Goal: Check status: Check status

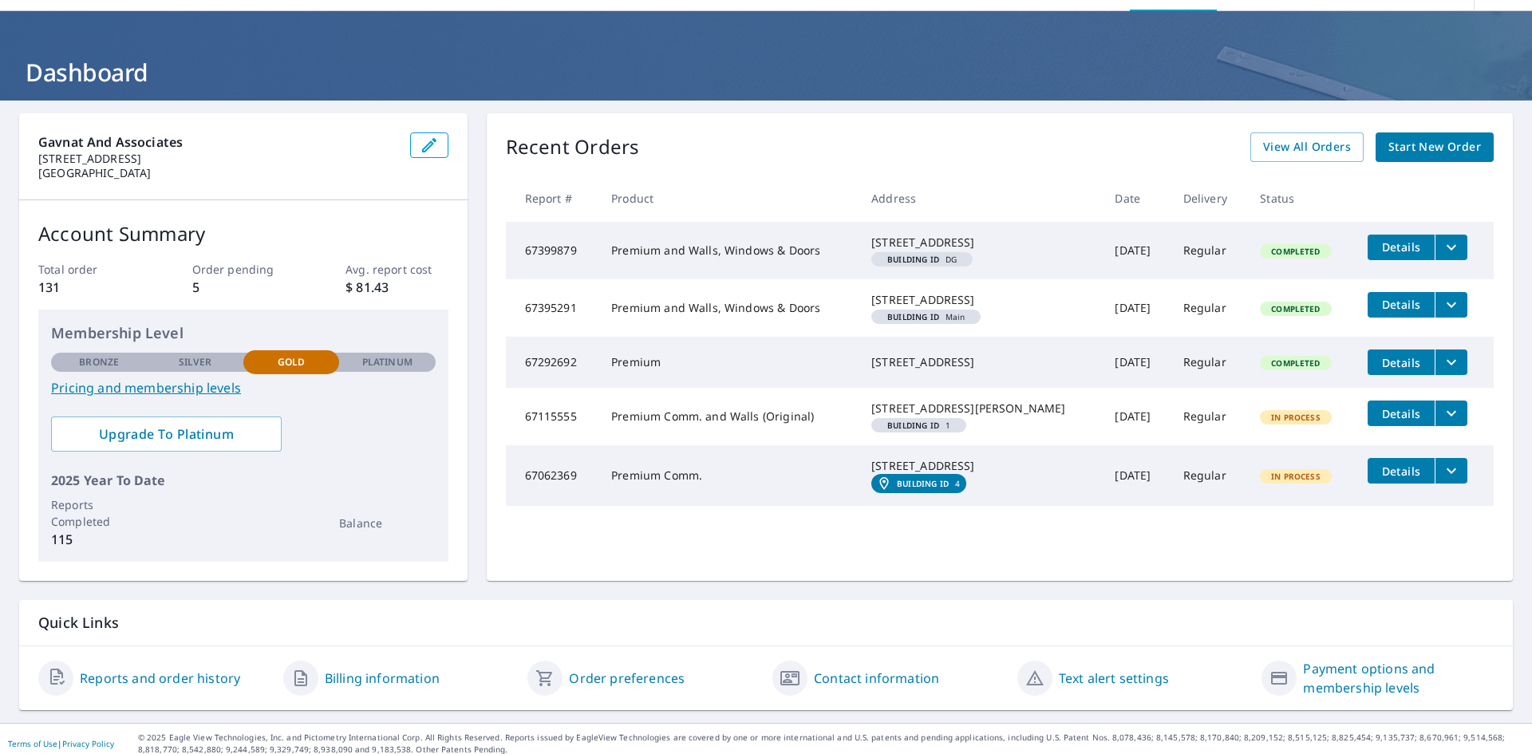
scroll to position [71, 0]
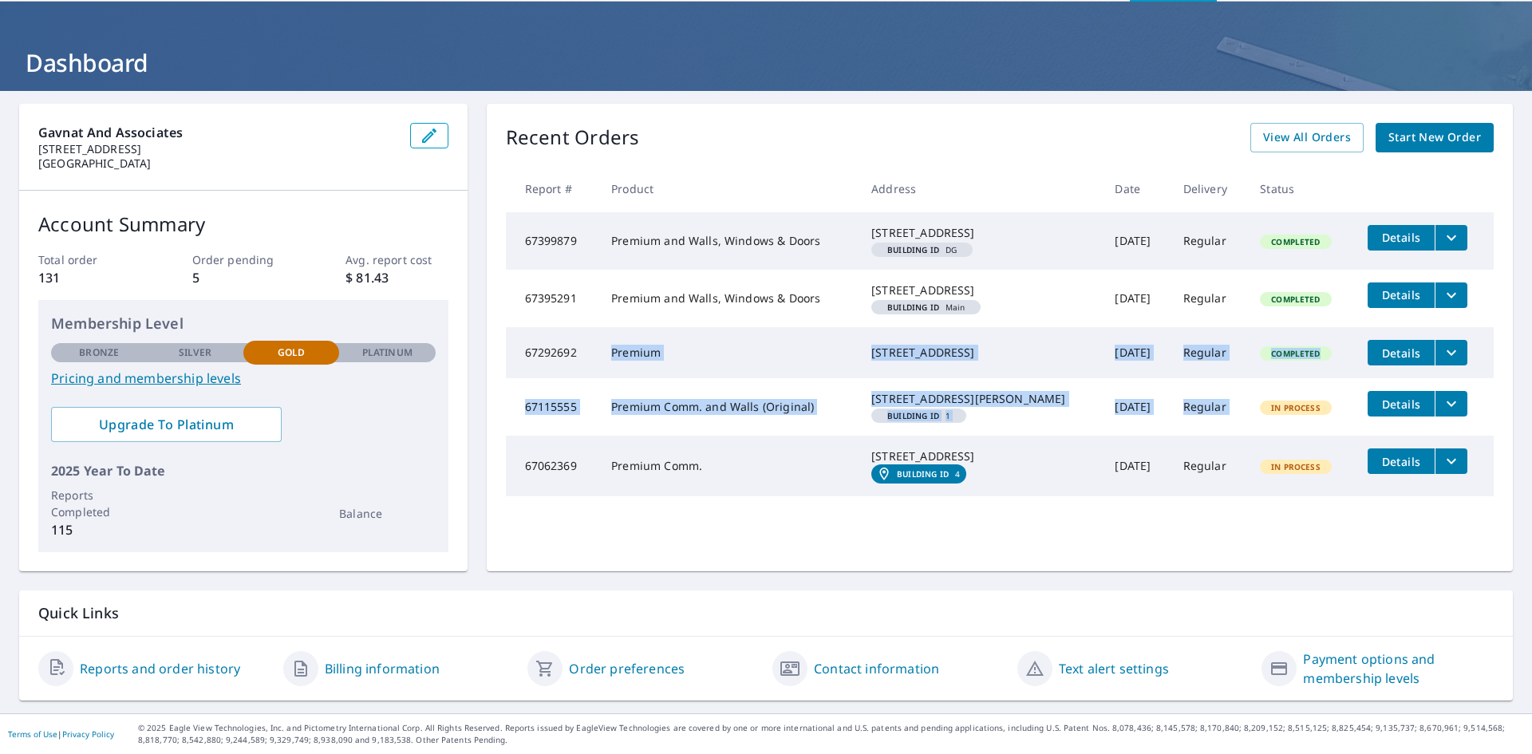
drag, startPoint x: 602, startPoint y: 365, endPoint x: 1228, endPoint y: 452, distance: 631.5
click at [1228, 452] on tbody "67399879 Premium and Walls, Windows & Doors [STREET_ADDRESS] Building ID DG [DA…" at bounding box center [1000, 354] width 988 height 285
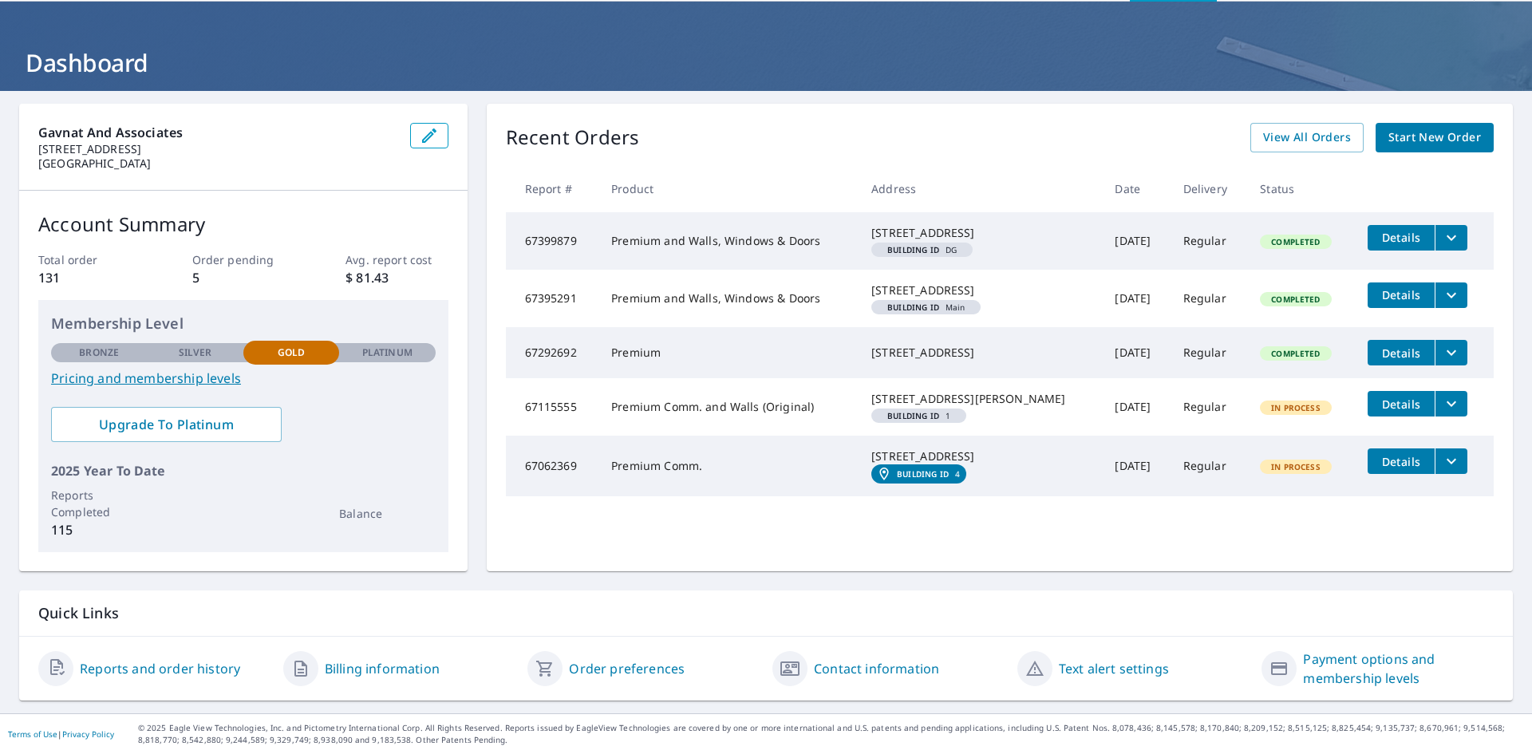
click at [1199, 598] on div "Quick Links" at bounding box center [766, 614] width 1494 height 46
drag, startPoint x: 1269, startPoint y: 512, endPoint x: 1322, endPoint y: 515, distance: 53.6
click at [1322, 496] on td "In Process" at bounding box center [1301, 466] width 108 height 61
drag, startPoint x: 874, startPoint y: 495, endPoint x: 1288, endPoint y: 528, distance: 415.5
click at [1288, 496] on tr "67062369 Premium Comm. [STREET_ADDRESS] Building ID 4 [DATE] Regular In Process…" at bounding box center [1000, 466] width 988 height 61
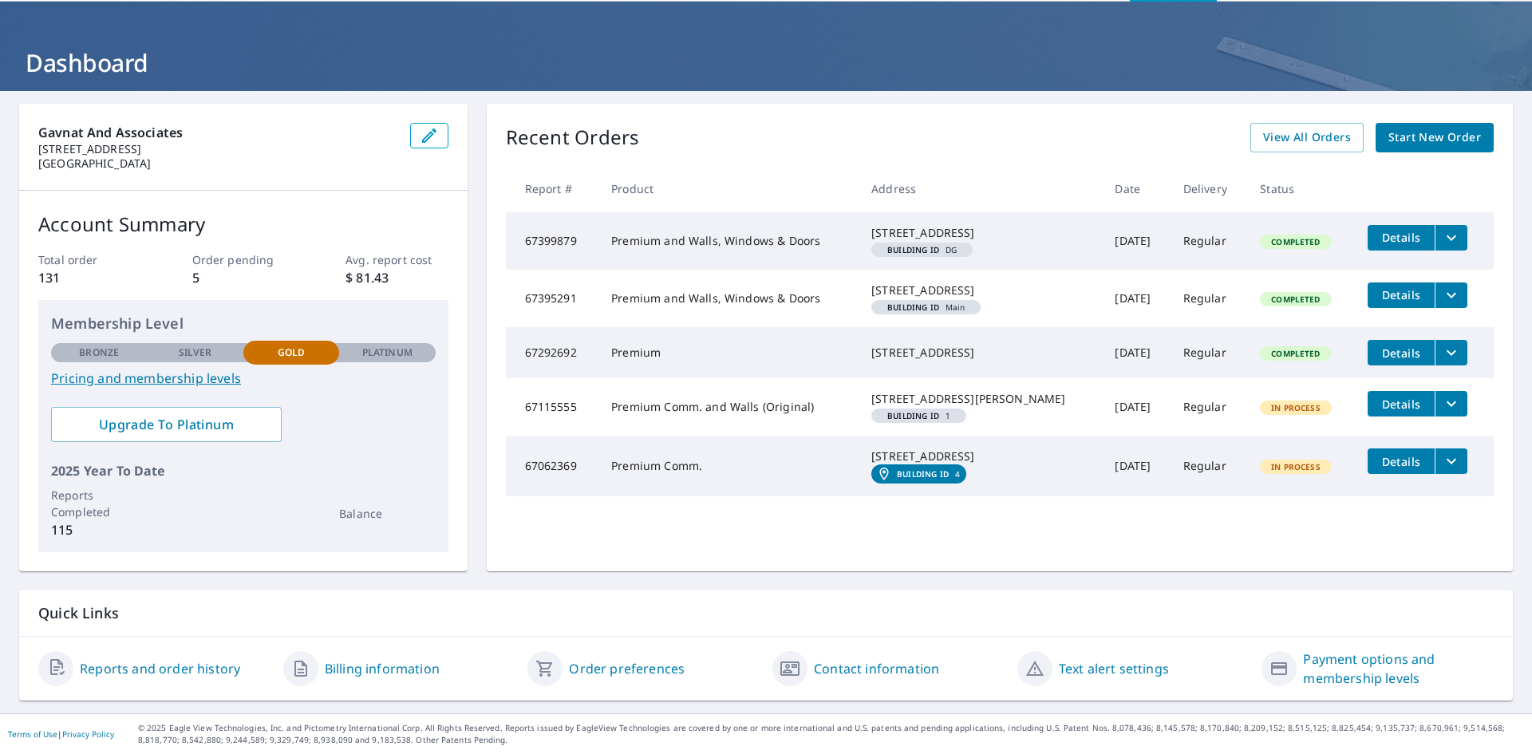
click at [1214, 558] on div "Recent Orders View All Orders Start New Order Report # Product Address Date Del…" at bounding box center [1000, 338] width 1026 height 468
click at [1442, 471] on icon "filesDropdownBtn-67062369" at bounding box center [1451, 461] width 19 height 19
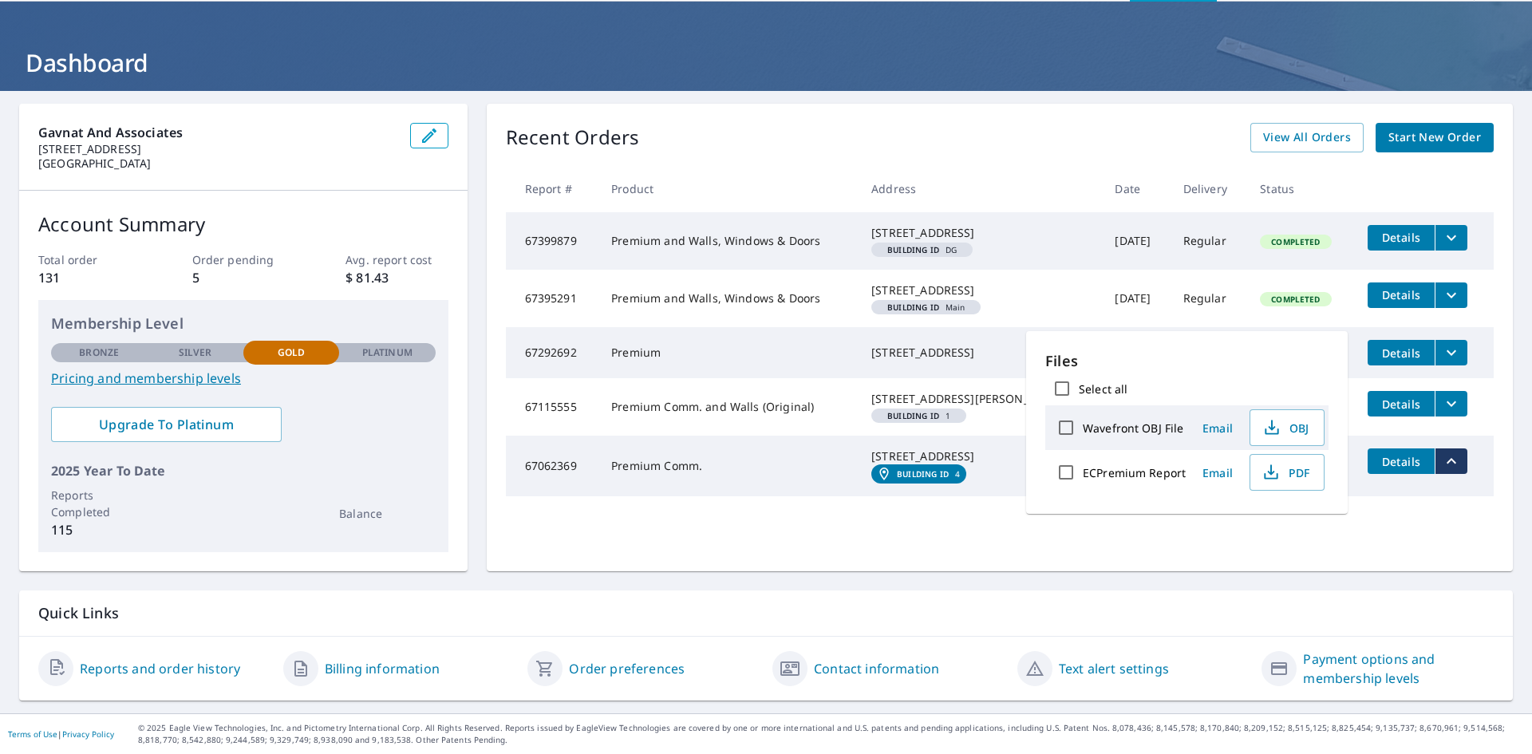
click at [1443, 471] on icon "filesDropdownBtn-67062369" at bounding box center [1451, 461] width 19 height 19
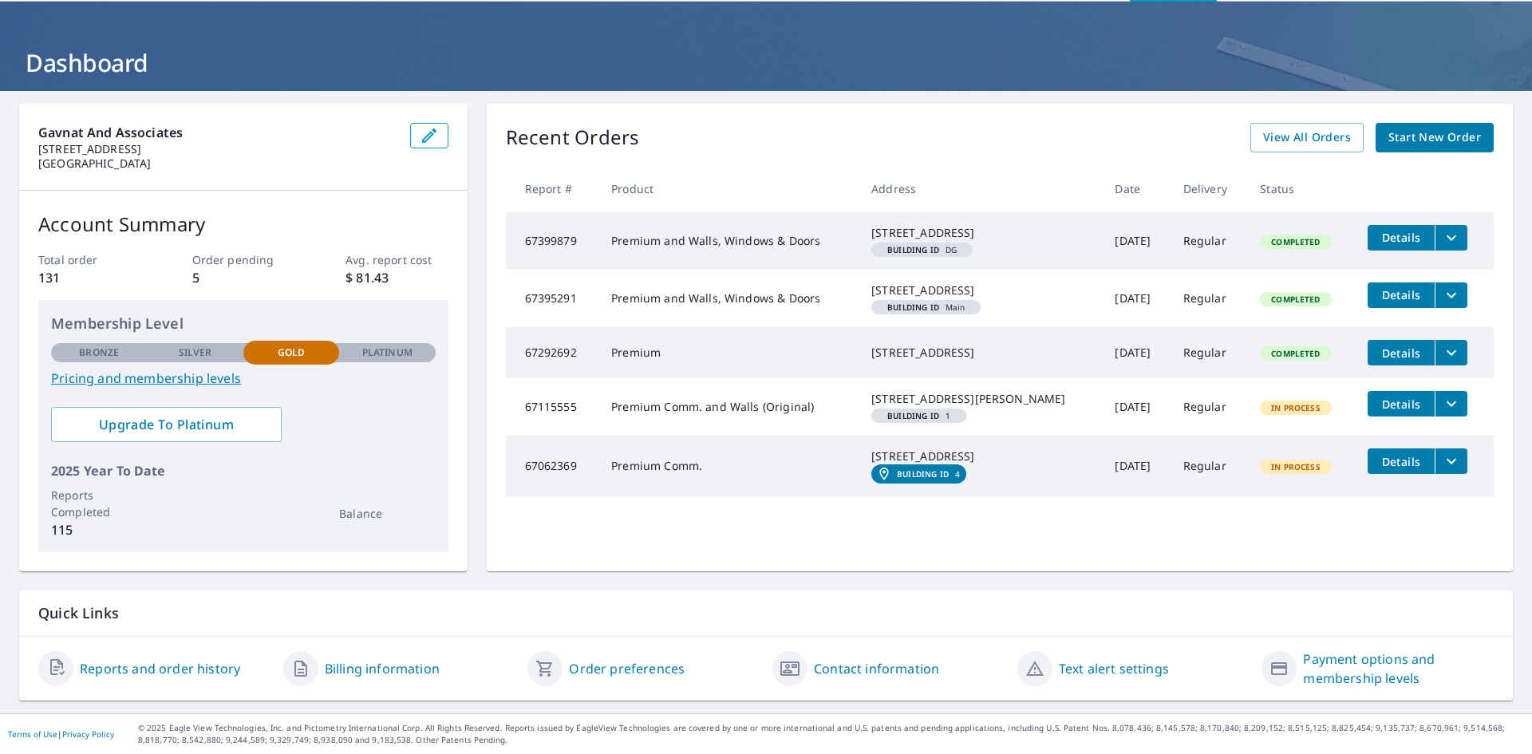
click at [999, 464] on div "[STREET_ADDRESS]" at bounding box center [980, 456] width 218 height 16
click at [703, 496] on td "Premium Comm." at bounding box center [728, 466] width 260 height 61
drag, startPoint x: 1287, startPoint y: 142, endPoint x: 1292, endPoint y: 124, distance: 19.0
click at [1288, 143] on div "Recent Orders View All Orders Start New Order Report # Product Address Date Del…" at bounding box center [1000, 338] width 1026 height 468
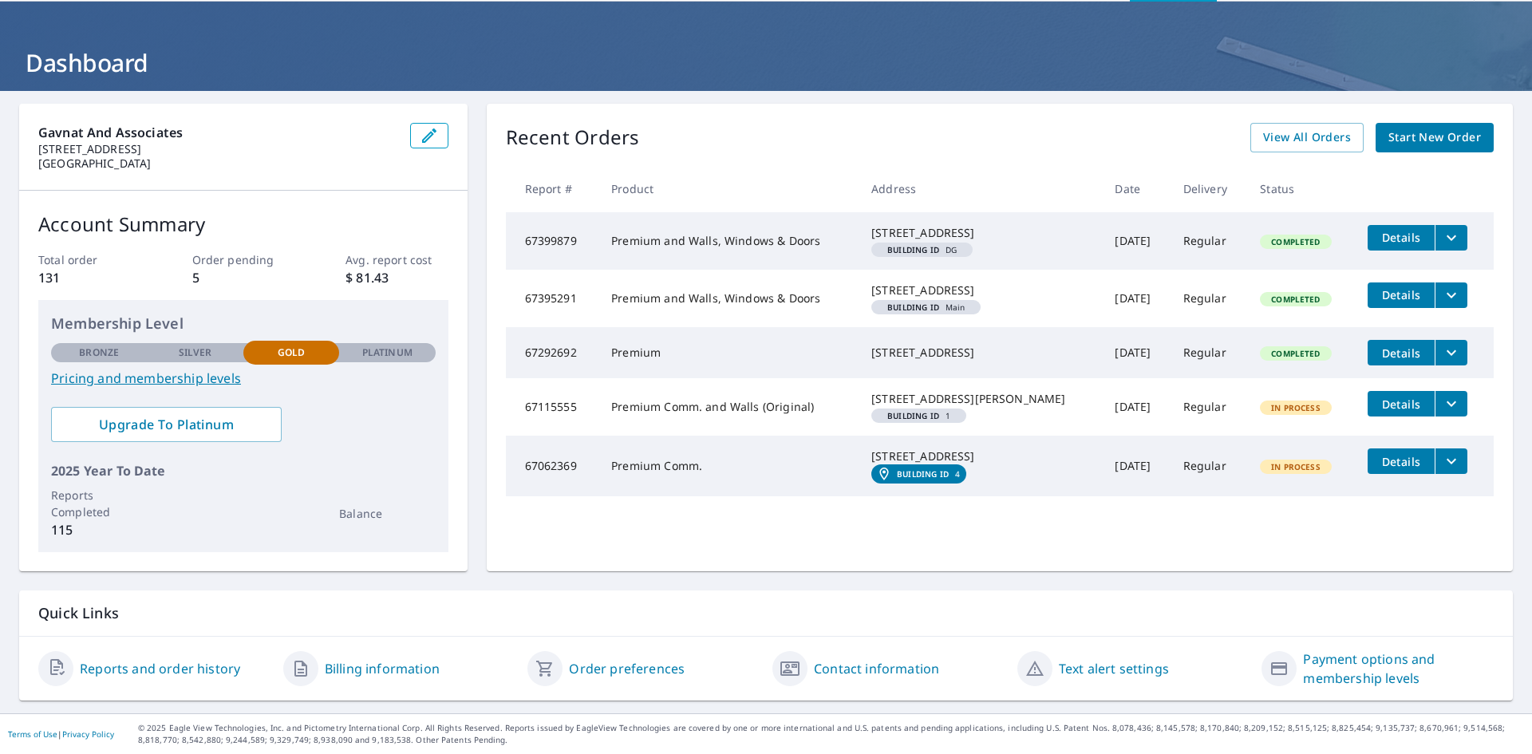
click at [1292, 128] on span "View All Orders" at bounding box center [1307, 138] width 88 height 20
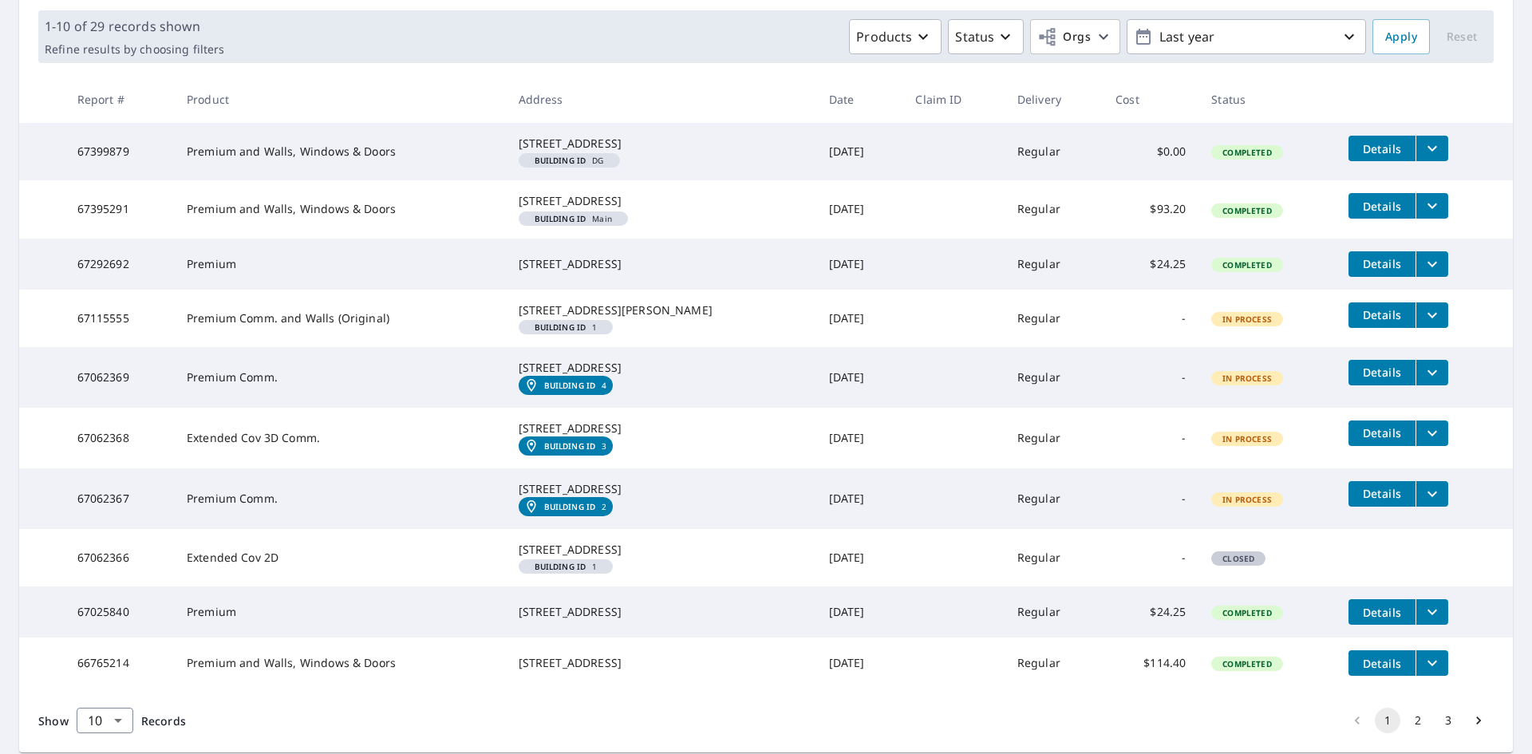
scroll to position [310, 0]
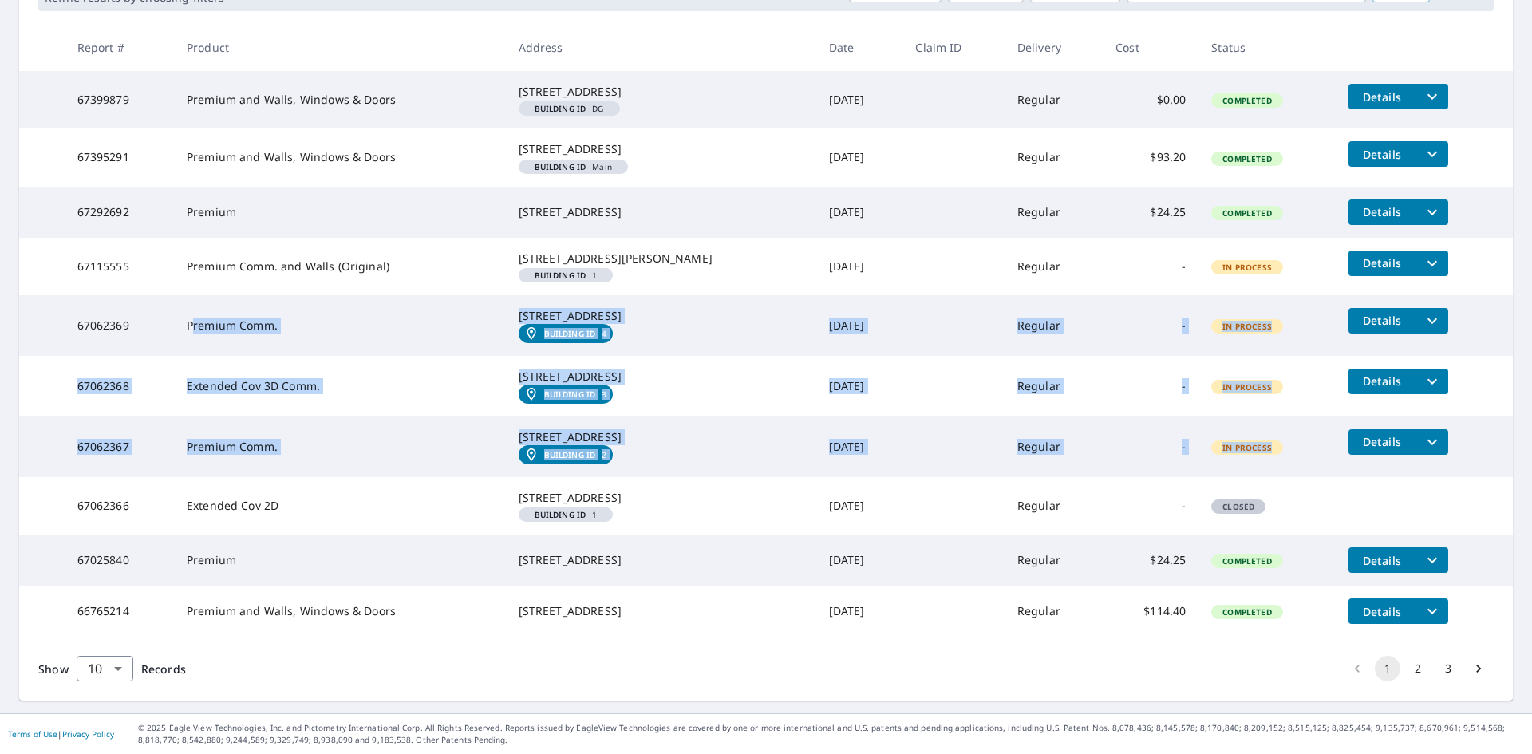
drag, startPoint x: 199, startPoint y: 360, endPoint x: 1252, endPoint y: 519, distance: 1065.2
click at [1252, 519] on tbody "67399879 Premium and Walls, Windows & Doors [STREET_ADDRESS] Building ID DG [DA…" at bounding box center [766, 354] width 1494 height 566
click at [1103, 477] on td "-" at bounding box center [1151, 447] width 96 height 61
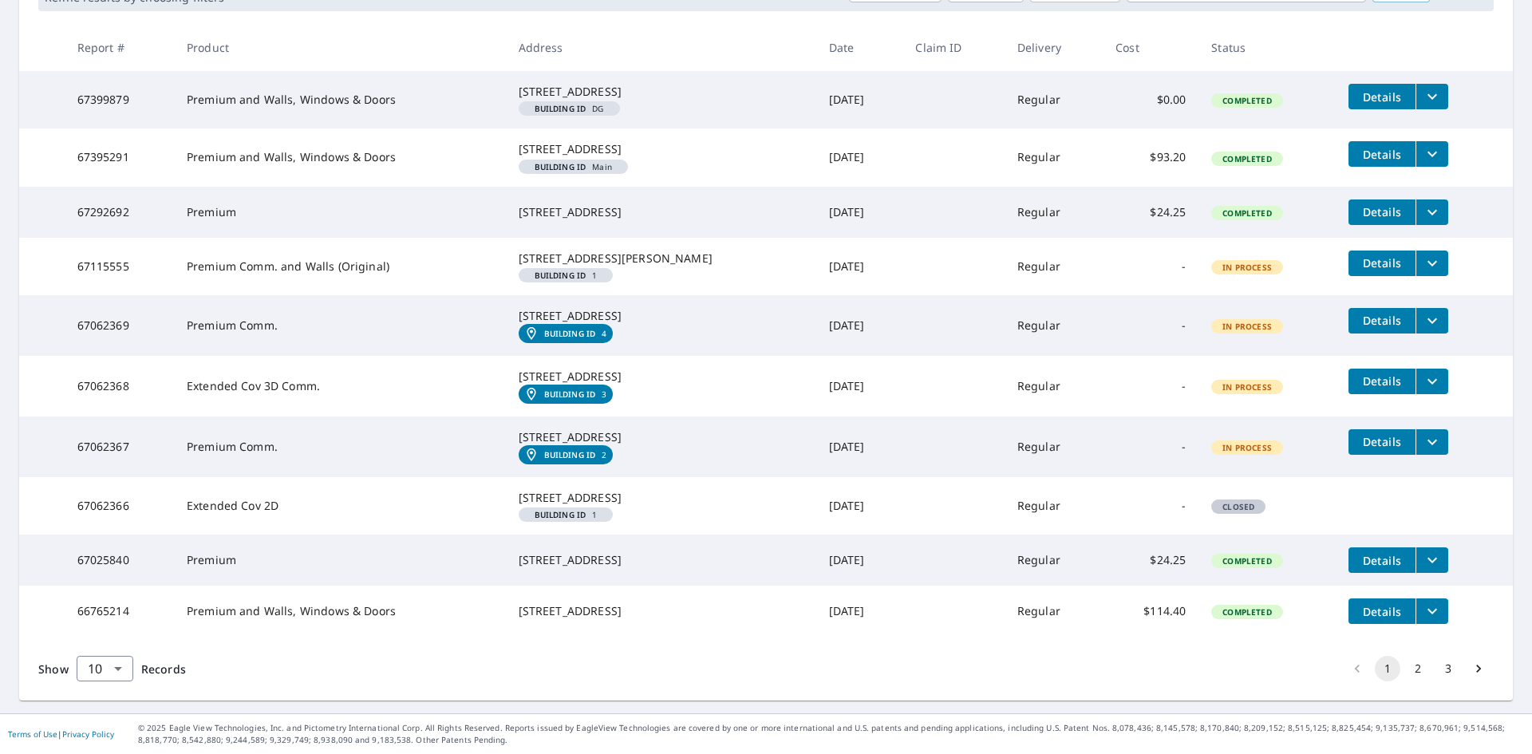
click at [709, 267] on div "[STREET_ADDRESS][PERSON_NAME]" at bounding box center [661, 259] width 285 height 16
drag, startPoint x: 1028, startPoint y: 285, endPoint x: 1238, endPoint y: 286, distance: 210.7
click at [1238, 286] on tr "67115555 Premium Comm. and Walls (Original) [STREET_ADDRESS][PERSON_NAME] Build…" at bounding box center [766, 266] width 1494 height 57
click at [1132, 295] on td "-" at bounding box center [1151, 266] width 96 height 57
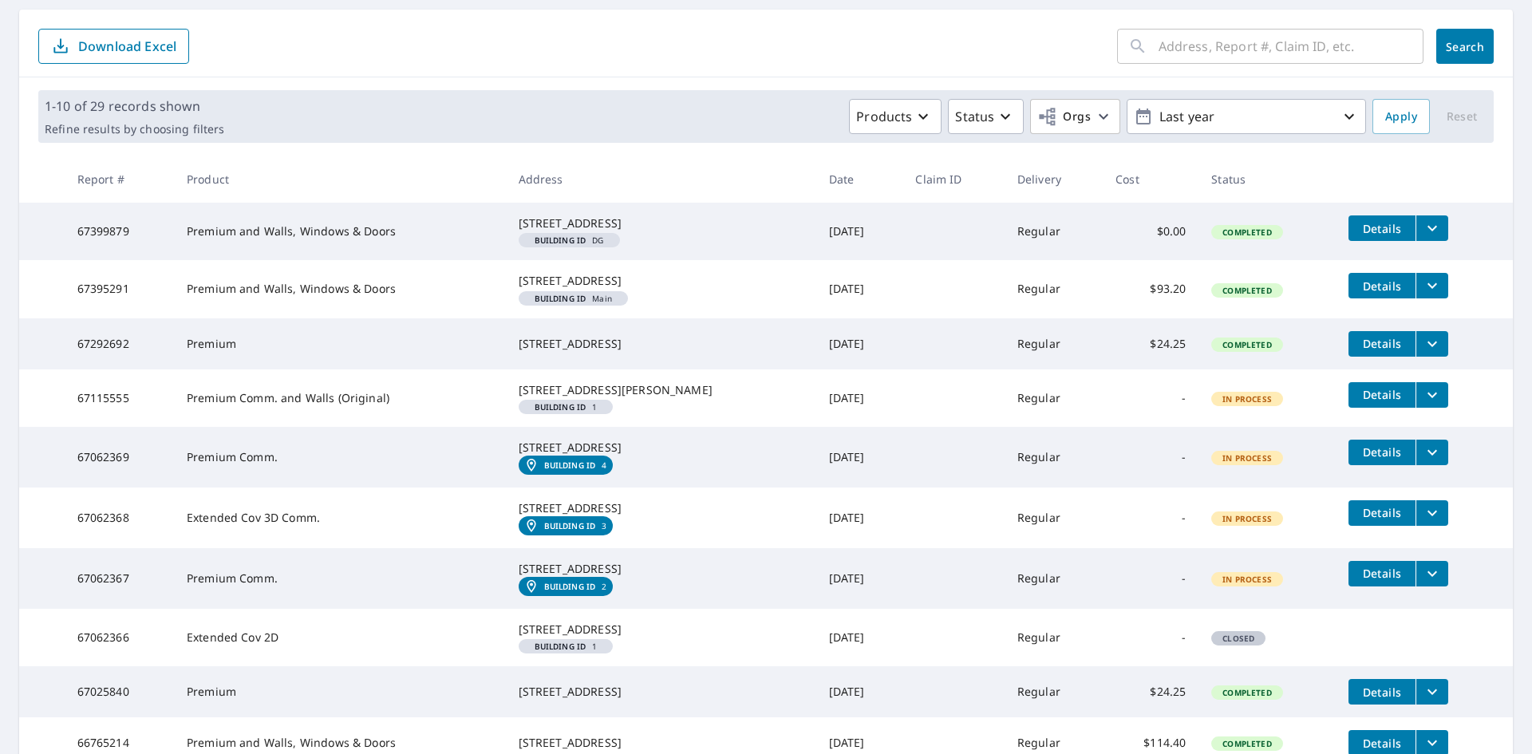
click at [925, 427] on td at bounding box center [953, 397] width 101 height 57
drag, startPoint x: 515, startPoint y: 429, endPoint x: 665, endPoint y: 452, distance: 151.8
click at [664, 427] on td "[STREET_ADDRESS][GEOGRAPHIC_DATA][PERSON_NAME] ID 1" at bounding box center [661, 397] width 310 height 57
click at [677, 427] on td "[STREET_ADDRESS][GEOGRAPHIC_DATA][PERSON_NAME] ID 1" at bounding box center [661, 397] width 310 height 57
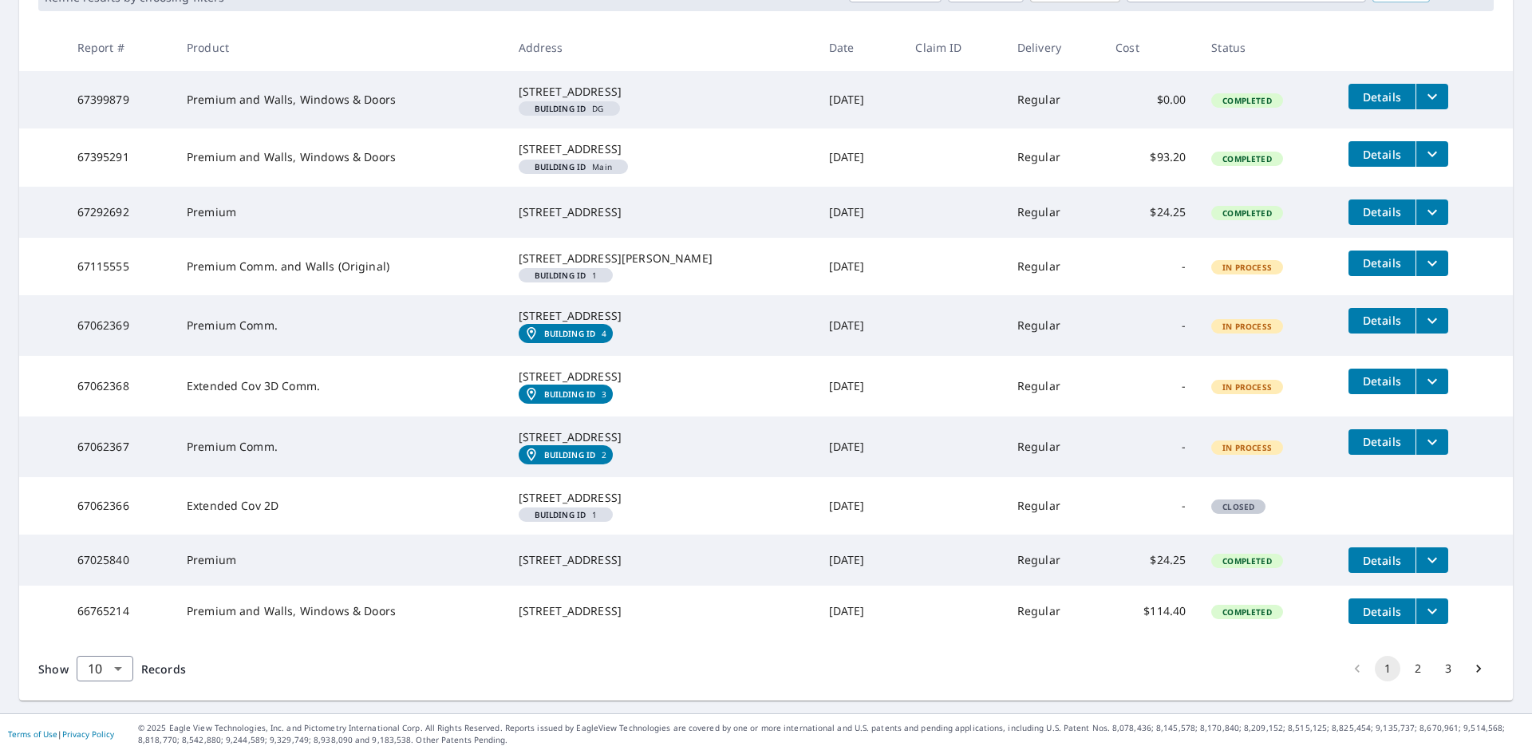
scroll to position [390, 0]
click at [1424, 429] on button "filesDropdownBtn-67062367" at bounding box center [1432, 442] width 33 height 26
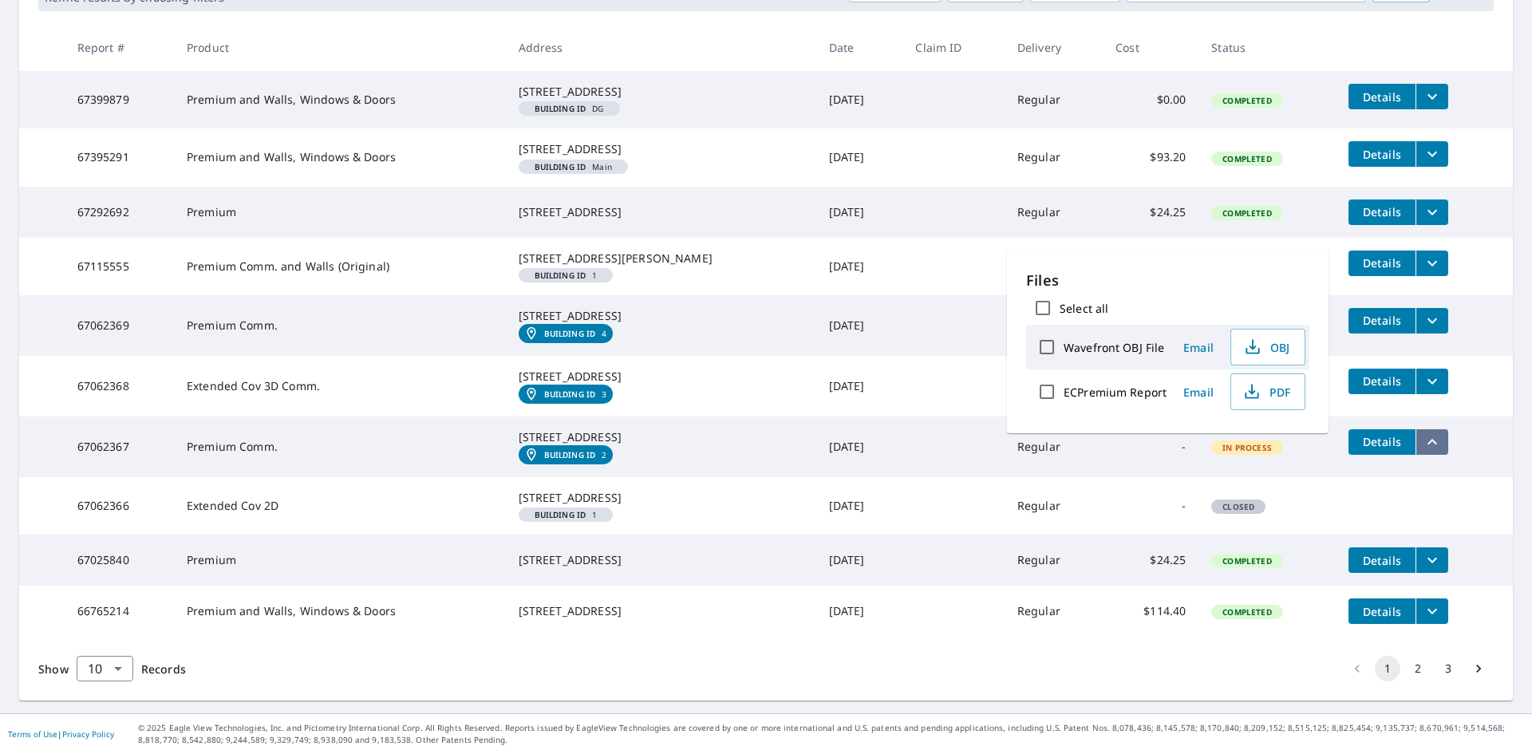
click at [1423, 433] on icon "filesDropdownBtn-67062367" at bounding box center [1432, 442] width 19 height 19
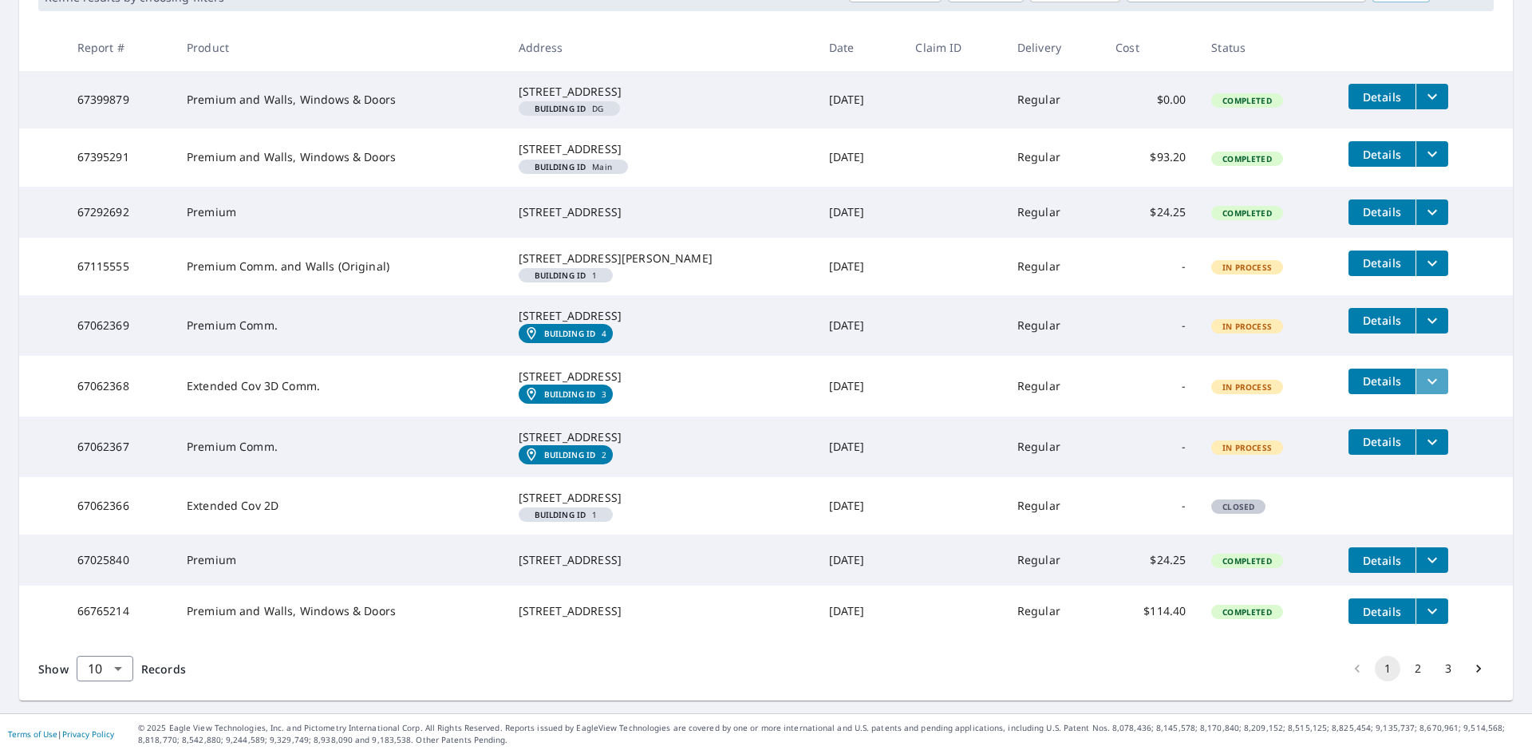
click at [1423, 372] on icon "filesDropdownBtn-67062368" at bounding box center [1432, 381] width 19 height 19
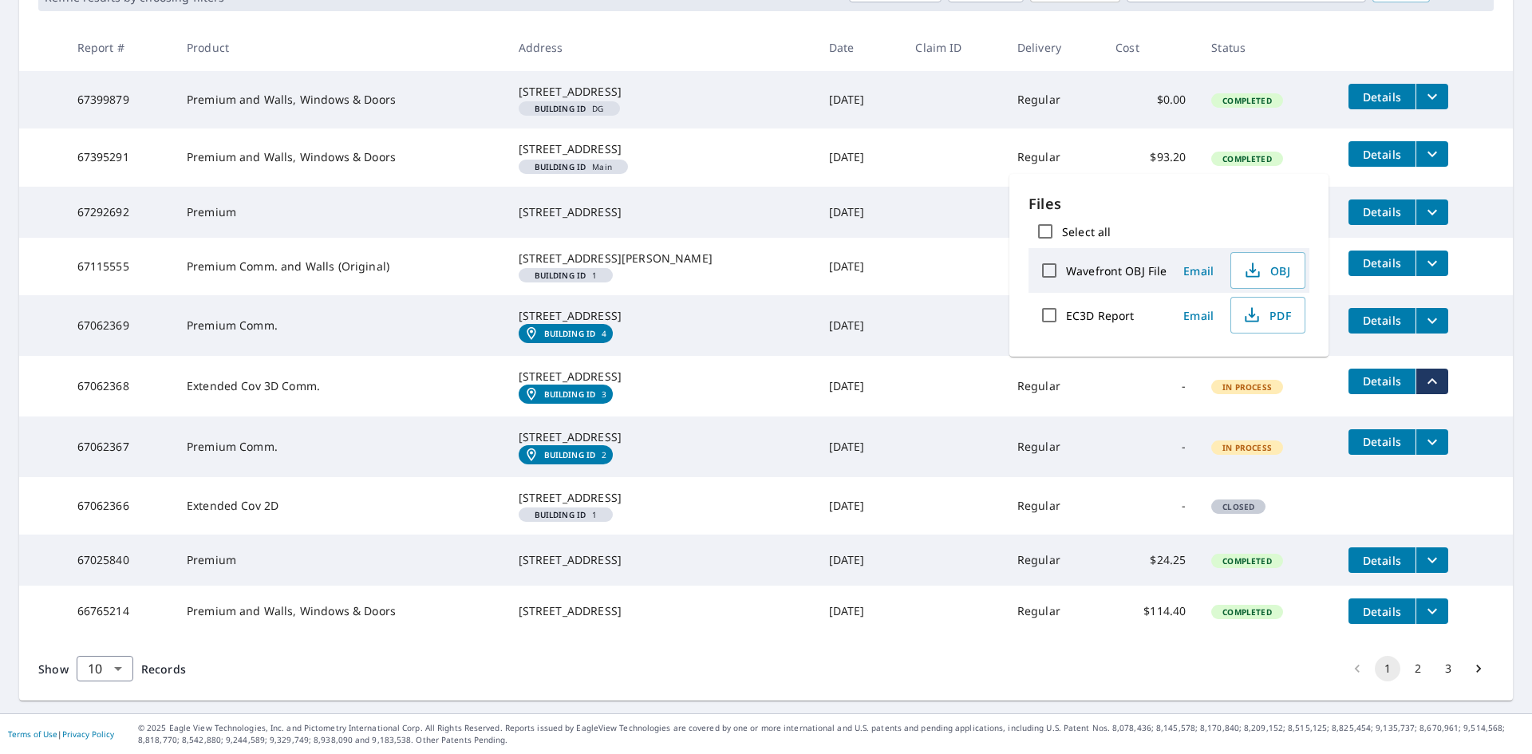
drag, startPoint x: 1412, startPoint y: 348, endPoint x: 1421, endPoint y: 326, distance: 23.6
click at [1423, 372] on icon "filesDropdownBtn-67062368" at bounding box center [1432, 381] width 19 height 19
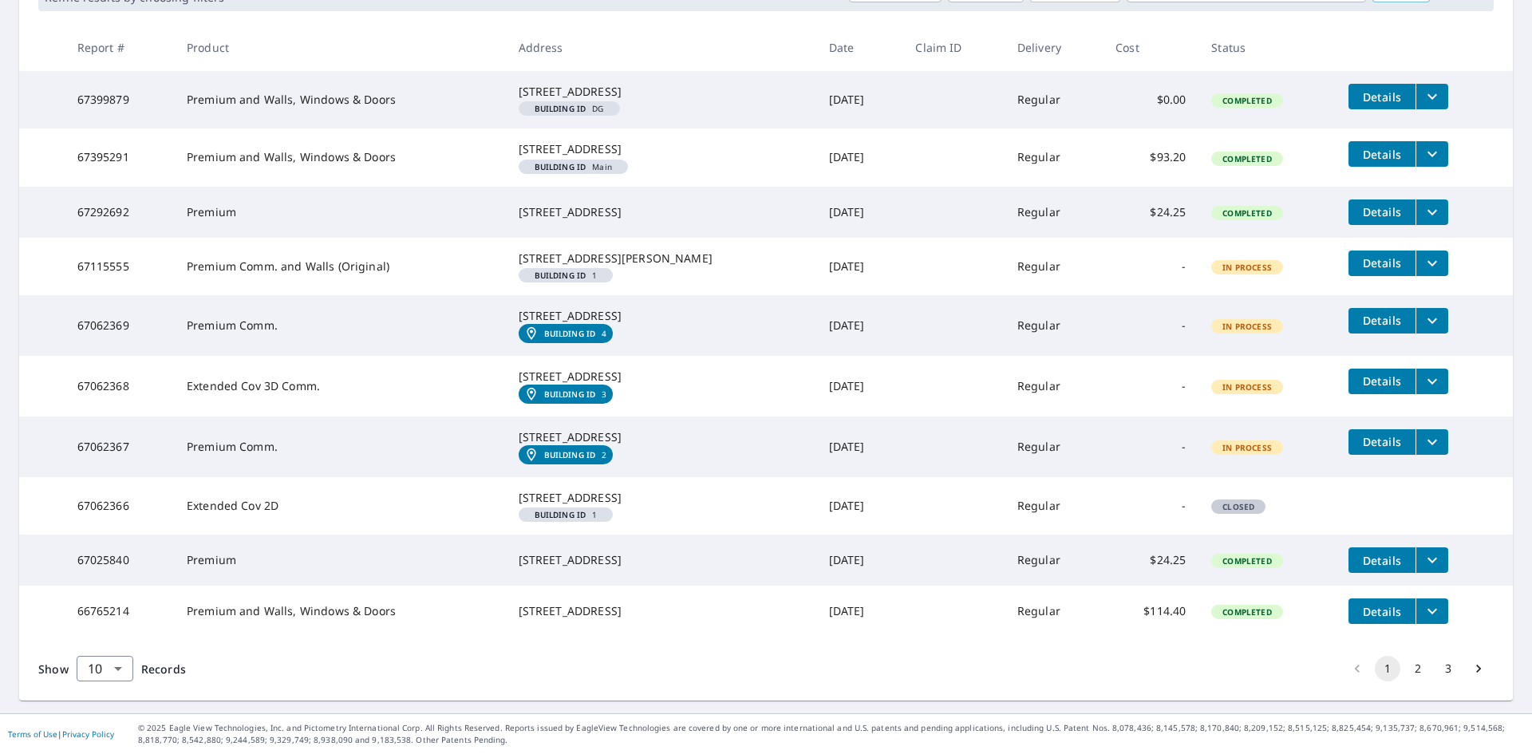
click at [1412, 295] on td "Details" at bounding box center [1424, 320] width 177 height 51
click at [1423, 311] on icon "filesDropdownBtn-67062369" at bounding box center [1432, 320] width 19 height 19
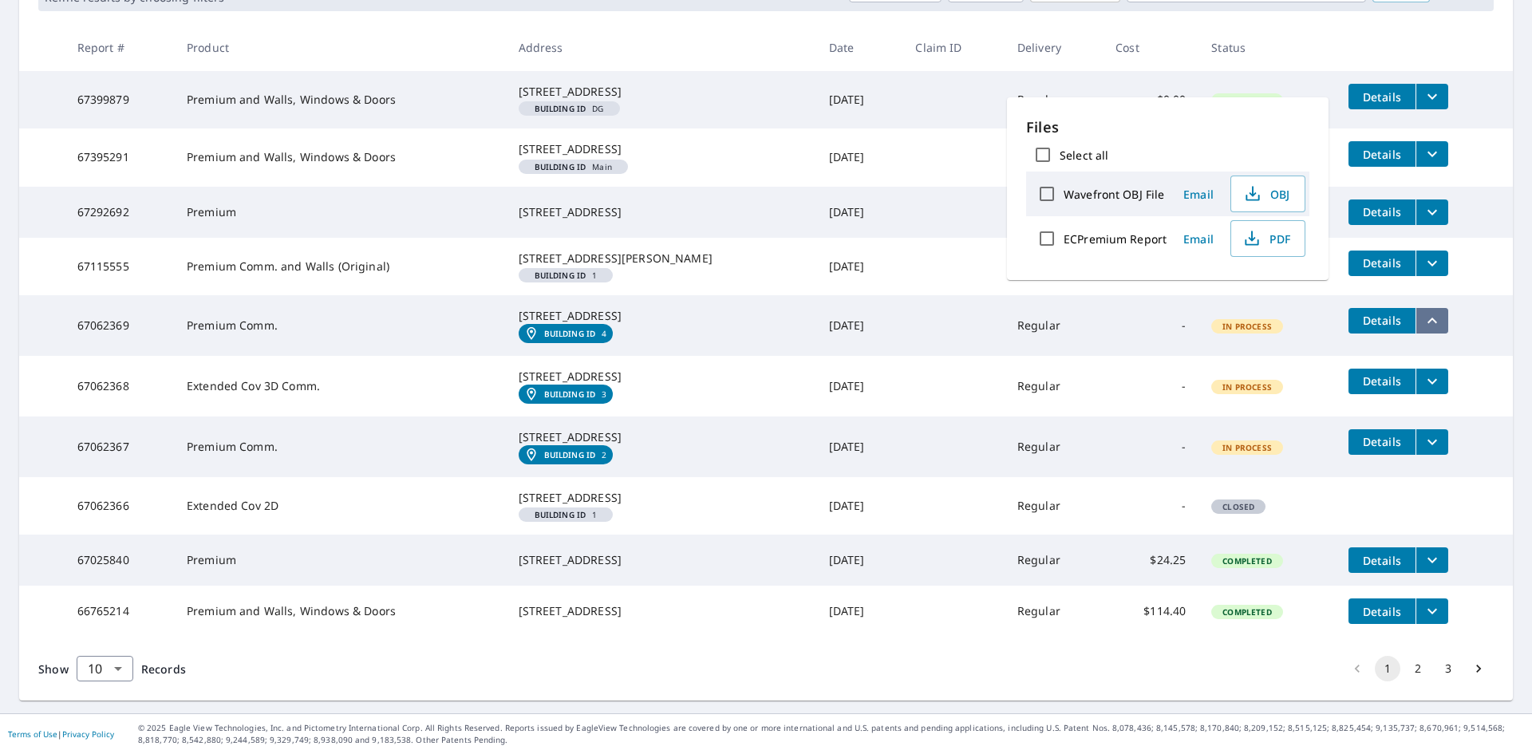
click at [1423, 311] on icon "filesDropdownBtn-67062369" at bounding box center [1432, 320] width 19 height 19
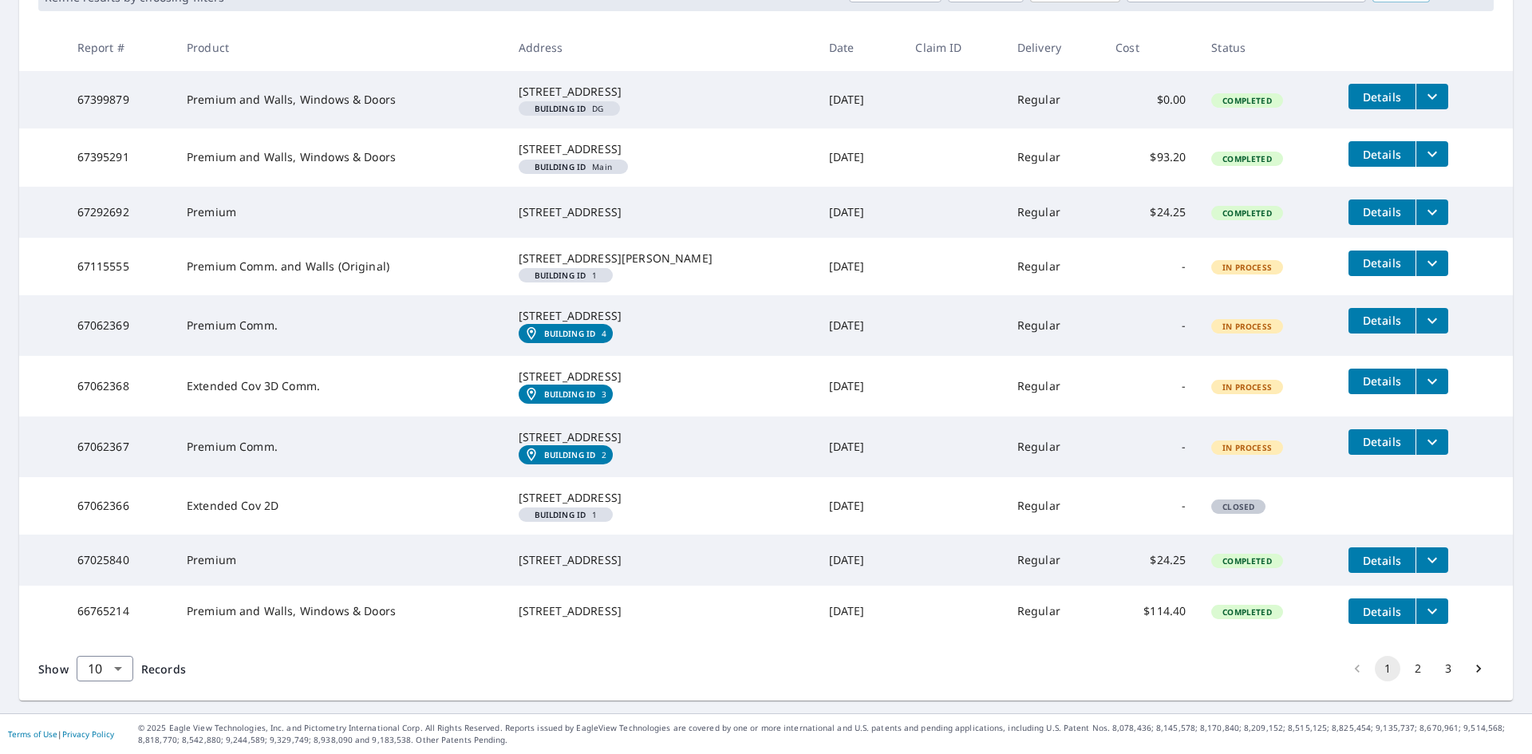
click at [636, 308] on div "[STREET_ADDRESS]" at bounding box center [661, 316] width 285 height 16
drag, startPoint x: 273, startPoint y: 278, endPoint x: 254, endPoint y: 286, distance: 20.5
click at [273, 295] on td "Premium Comm." at bounding box center [340, 325] width 332 height 61
click at [816, 295] on td "[DATE]" at bounding box center [859, 325] width 87 height 61
click at [948, 295] on td at bounding box center [953, 325] width 101 height 61
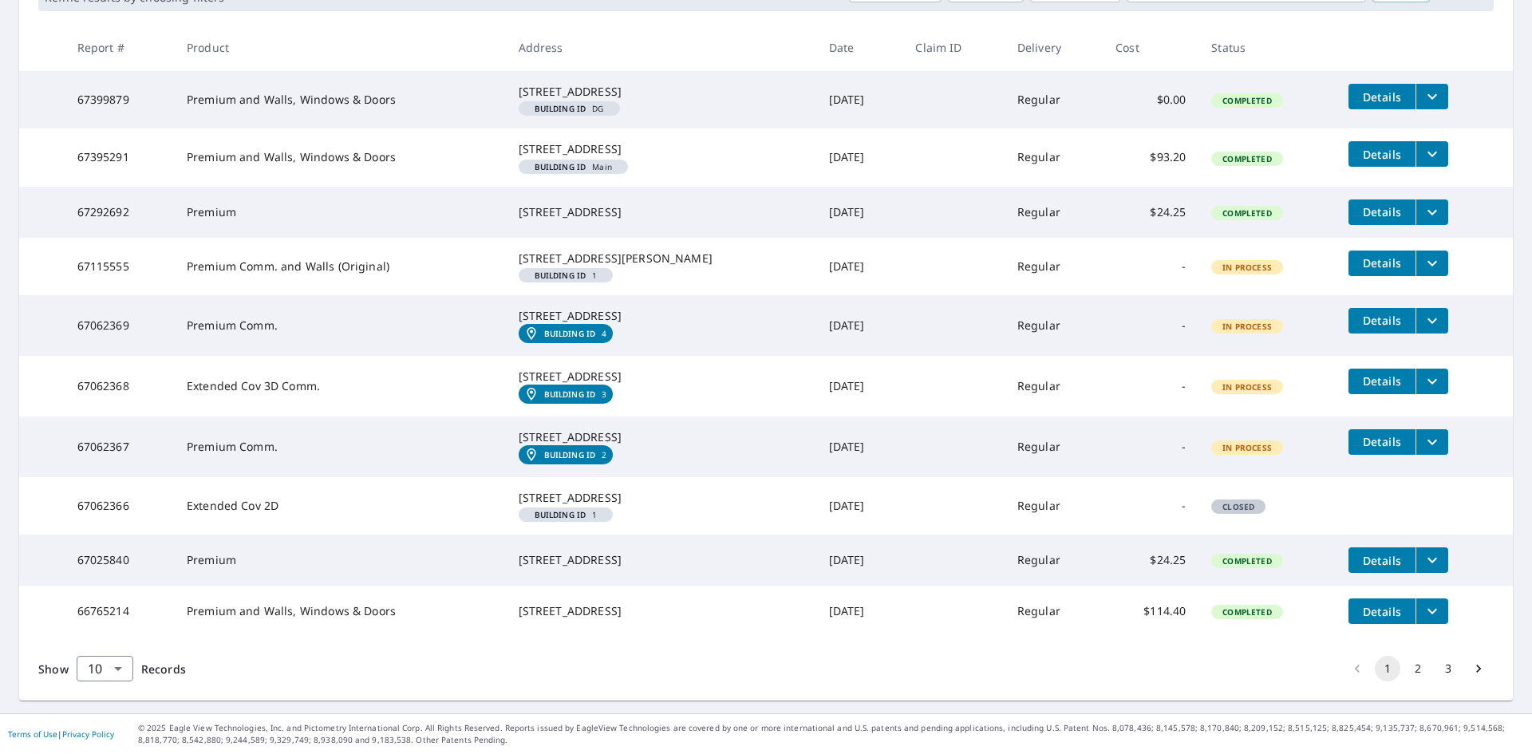
drag, startPoint x: 1039, startPoint y: 272, endPoint x: 1120, endPoint y: 275, distance: 81.4
click at [1089, 295] on tr "67062369 Premium Comm. [STREET_ADDRESS] Building ID 4 [DATE] Regular - In Proce…" at bounding box center [766, 325] width 1494 height 61
drag, startPoint x: 1246, startPoint y: 290, endPoint x: 1267, endPoint y: 289, distance: 20.8
click at [1250, 295] on td "In Process" at bounding box center [1267, 325] width 137 height 61
click at [1423, 311] on icon "filesDropdownBtn-67062369" at bounding box center [1432, 320] width 19 height 19
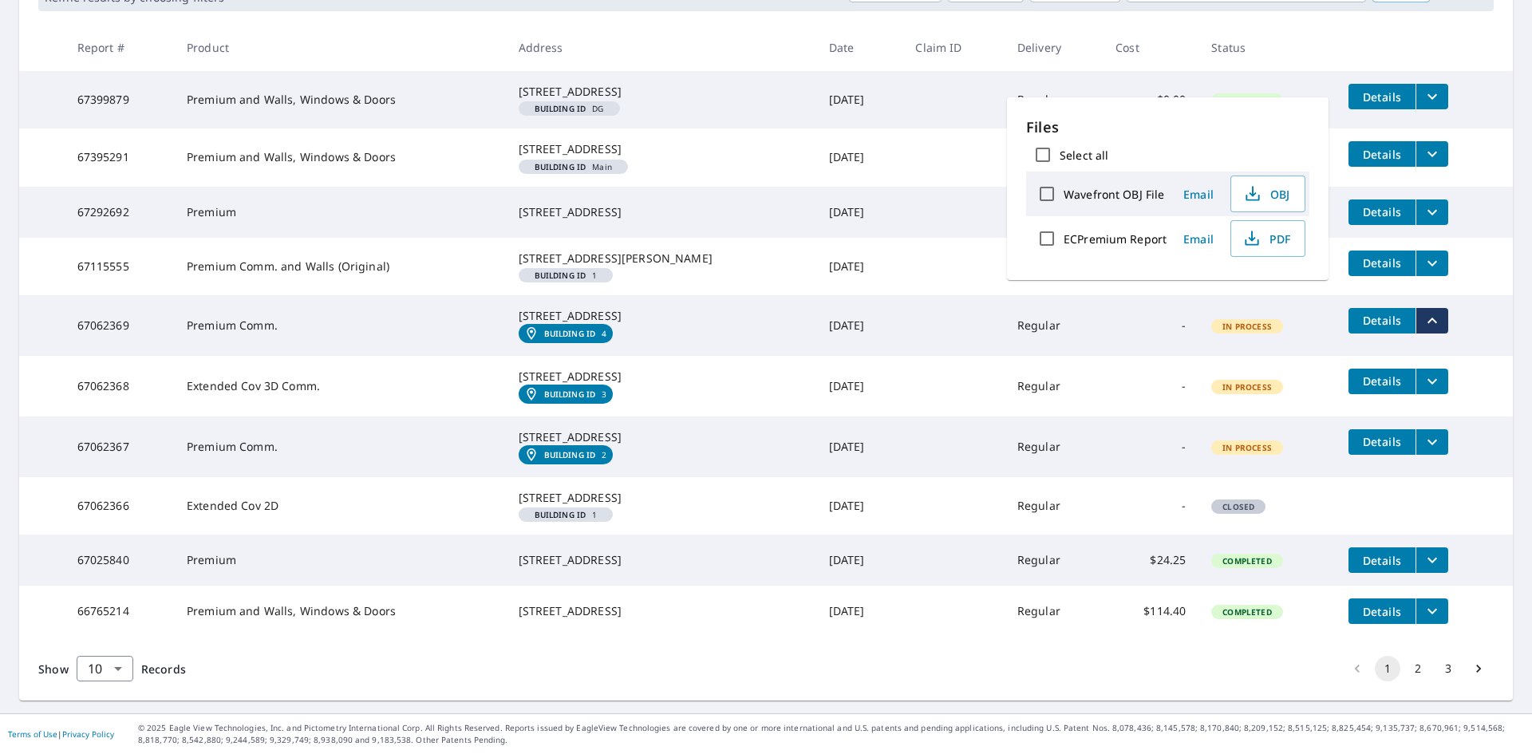
click at [1128, 241] on label "ECPremium Report" at bounding box center [1115, 238] width 103 height 15
click at [1064, 241] on input "ECPremium Report" at bounding box center [1047, 239] width 34 height 34
checkbox input "true"
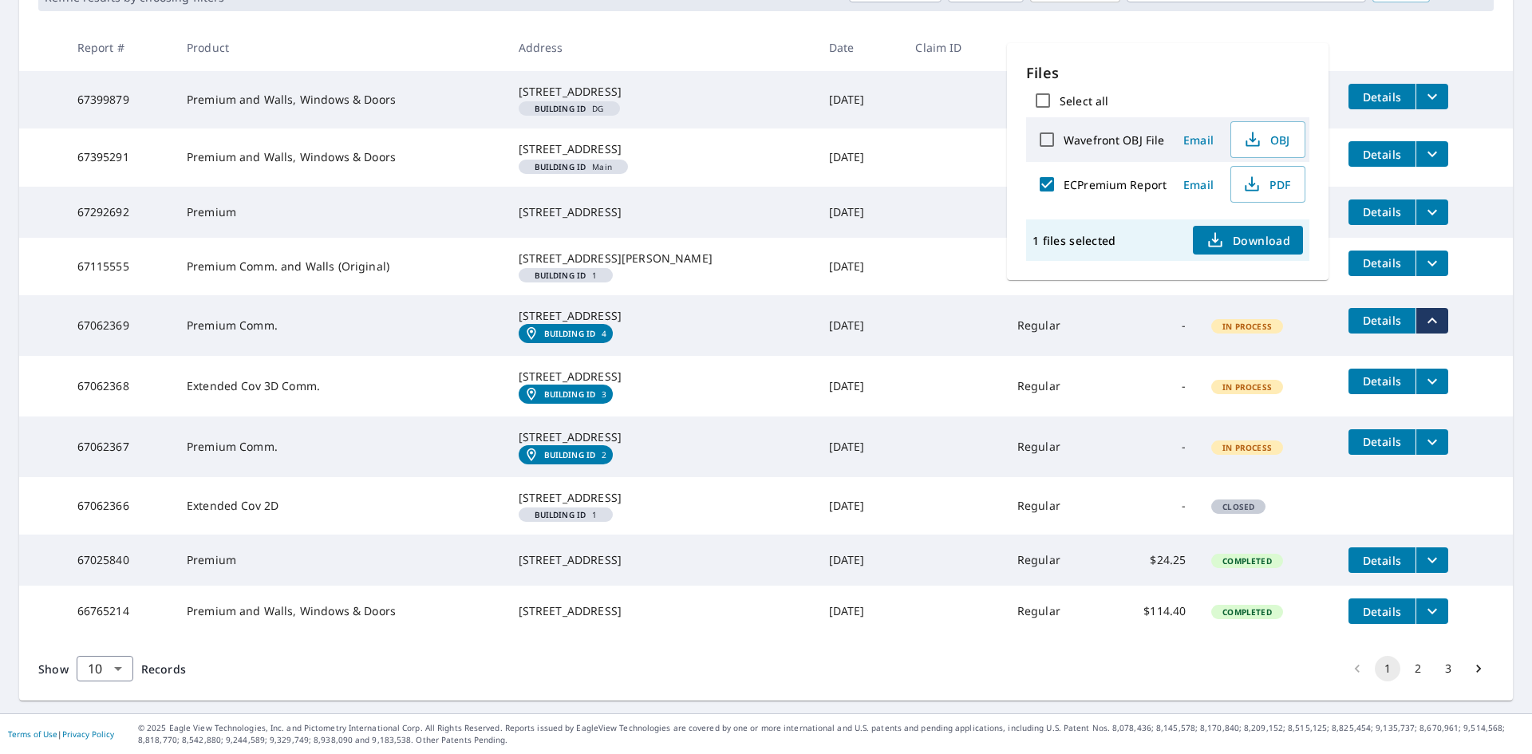
click at [1220, 241] on icon "button" at bounding box center [1215, 240] width 19 height 19
